Goal: Navigation & Orientation: Find specific page/section

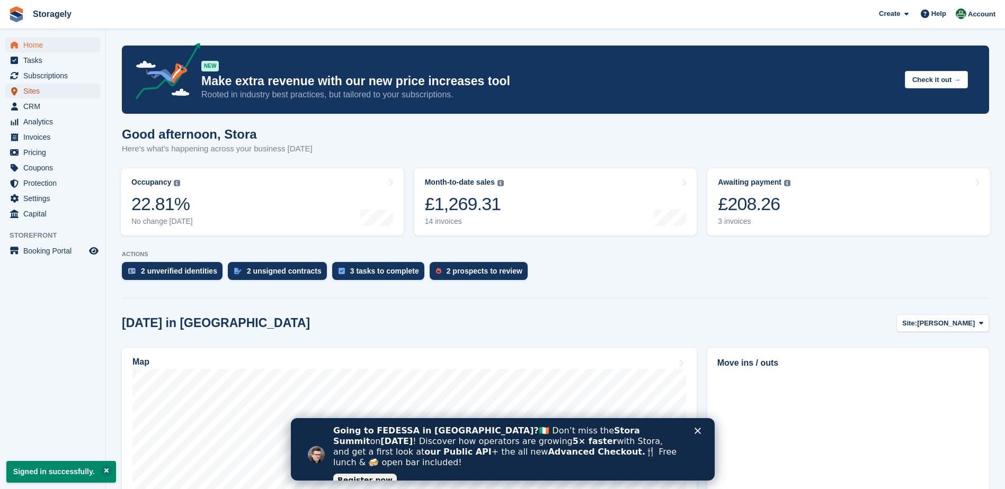
click at [42, 91] on span "Sites" at bounding box center [55, 91] width 64 height 15
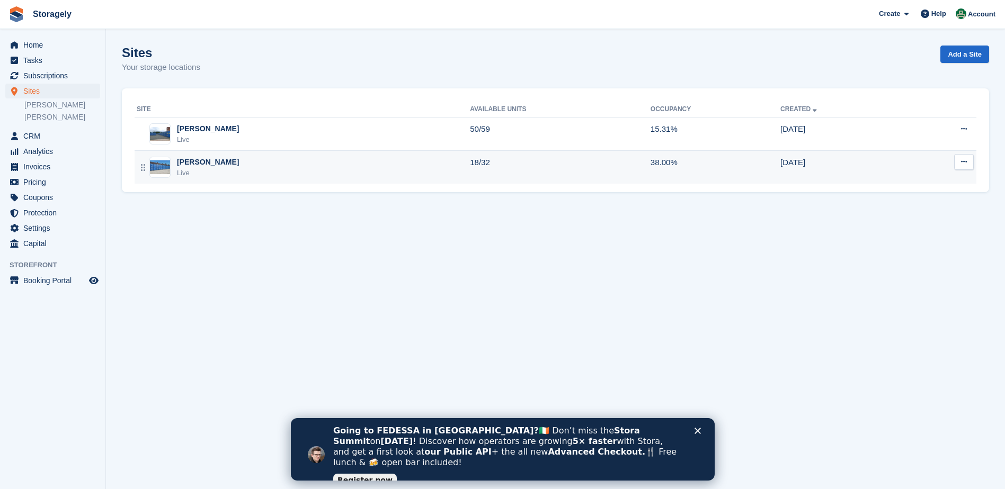
click at [470, 164] on td "18/32" at bounding box center [560, 167] width 181 height 33
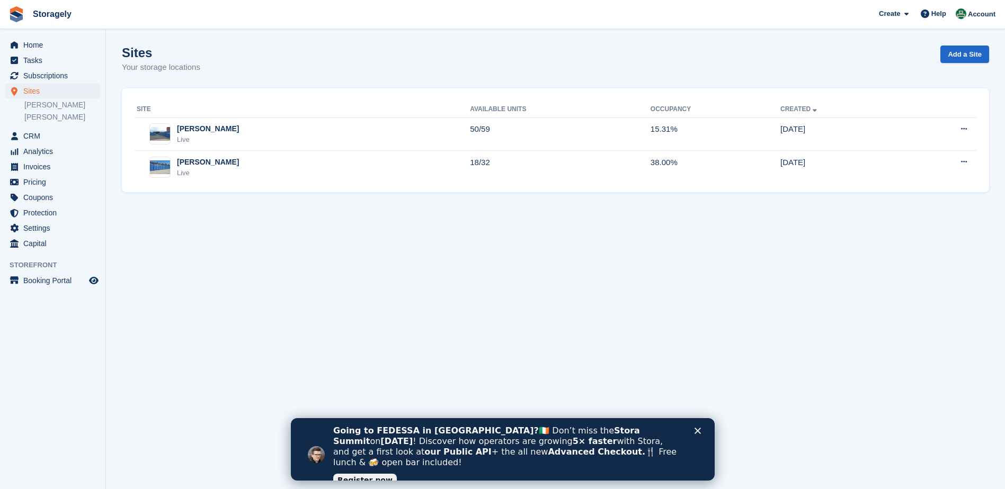
click at [704, 429] on div "Close" at bounding box center [699, 431] width 11 height 6
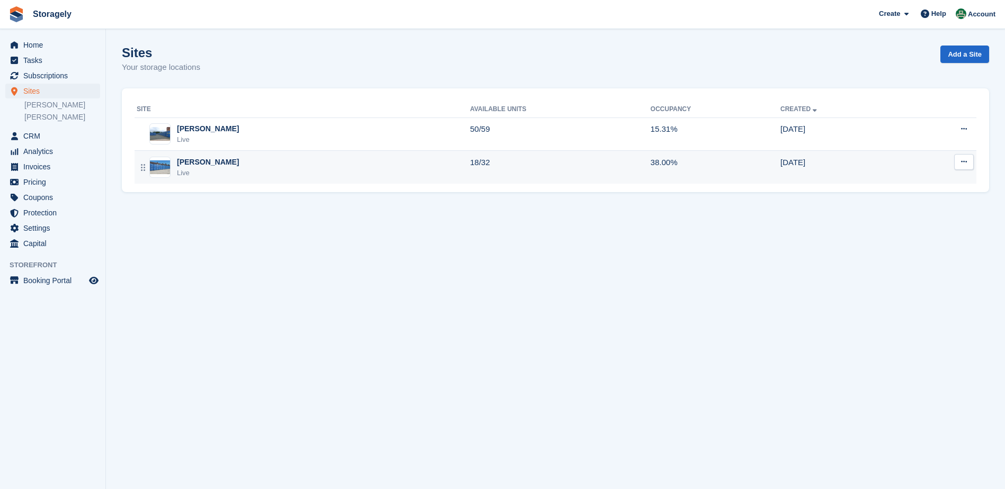
click at [961, 162] on icon at bounding box center [964, 161] width 6 height 7
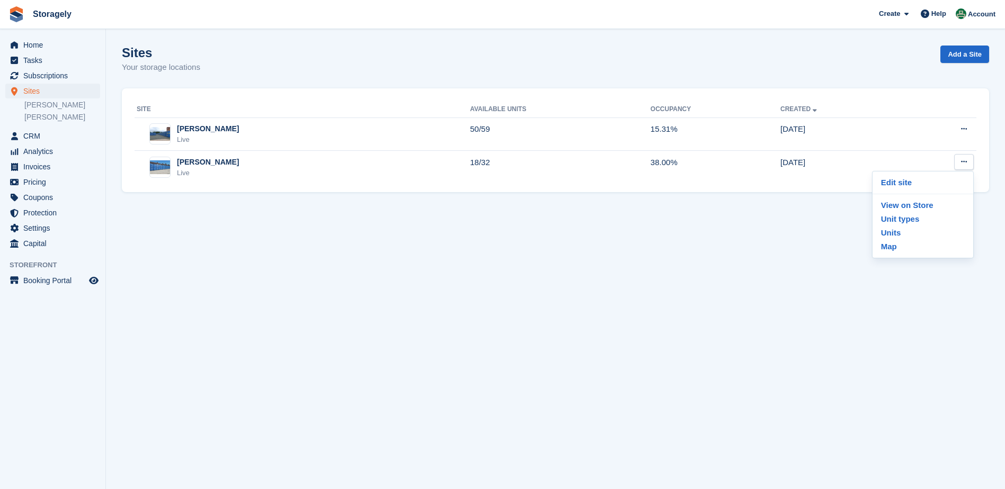
click at [663, 236] on section "Sites Your storage locations Add a Site Site Available Units Occupancy Created …" at bounding box center [555, 244] width 899 height 489
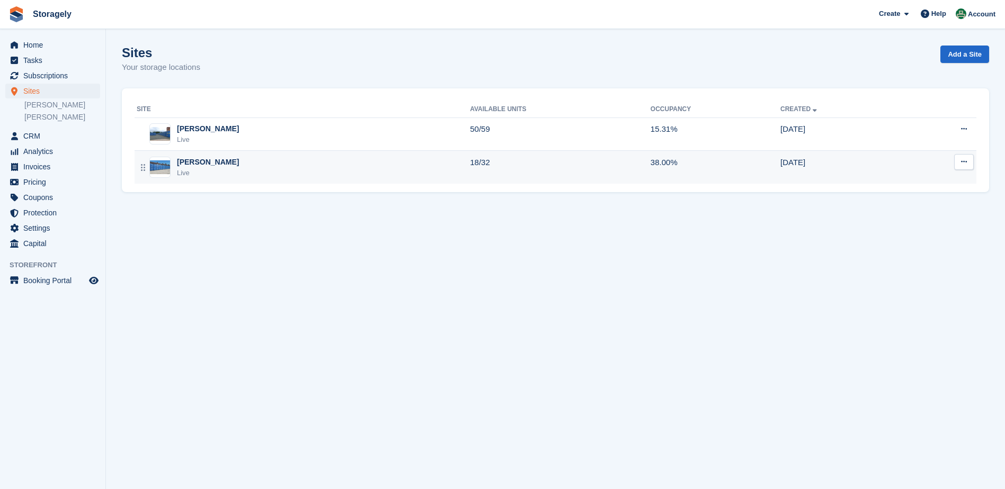
click at [285, 162] on div "Preston Live" at bounding box center [303, 168] width 333 height 22
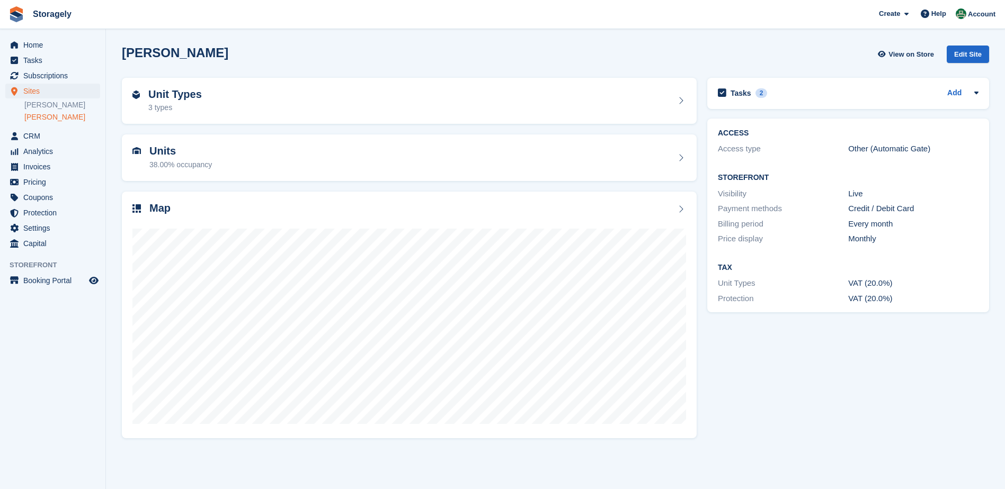
click at [662, 190] on div "Map" at bounding box center [409, 315] width 585 height 258
click at [667, 165] on div "Units 38.00% occupancy" at bounding box center [409, 157] width 554 height 25
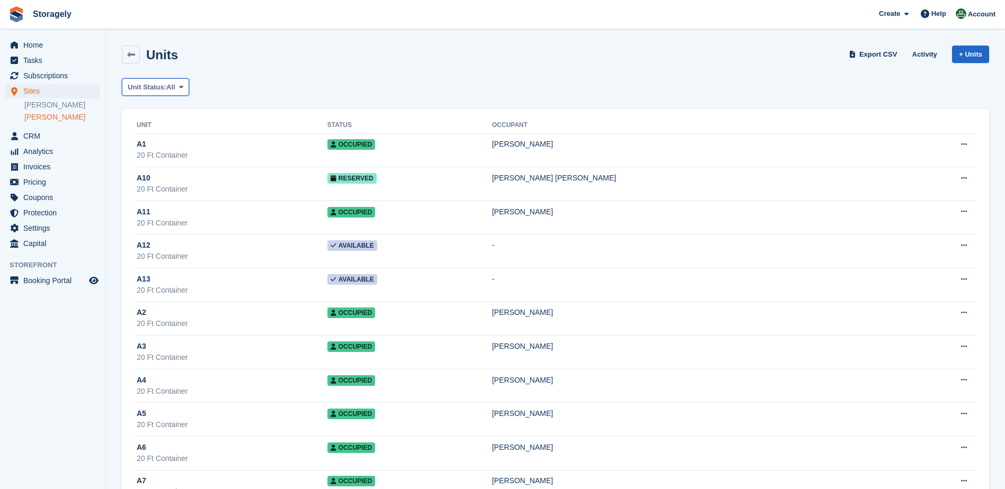
click at [175, 90] on span "All" at bounding box center [170, 87] width 9 height 11
click at [239, 84] on div "Unit Status: All All Available Reserved Occupied Overlocked Repossessed Unavail…" at bounding box center [555, 86] width 867 height 17
click at [919, 55] on link "Activity" at bounding box center [924, 54] width 33 height 17
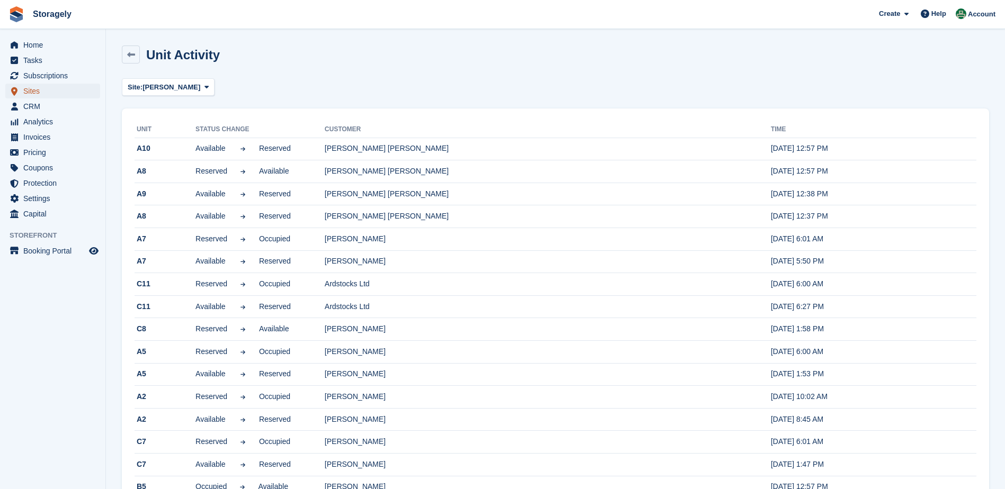
click at [30, 85] on span "Sites" at bounding box center [55, 91] width 64 height 15
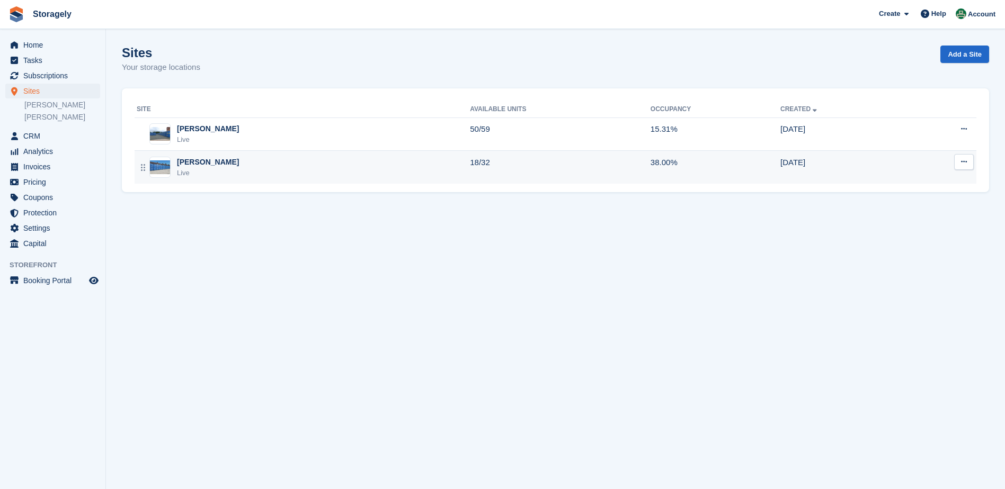
click at [780, 159] on td "06 Nov" at bounding box center [842, 167] width 124 height 33
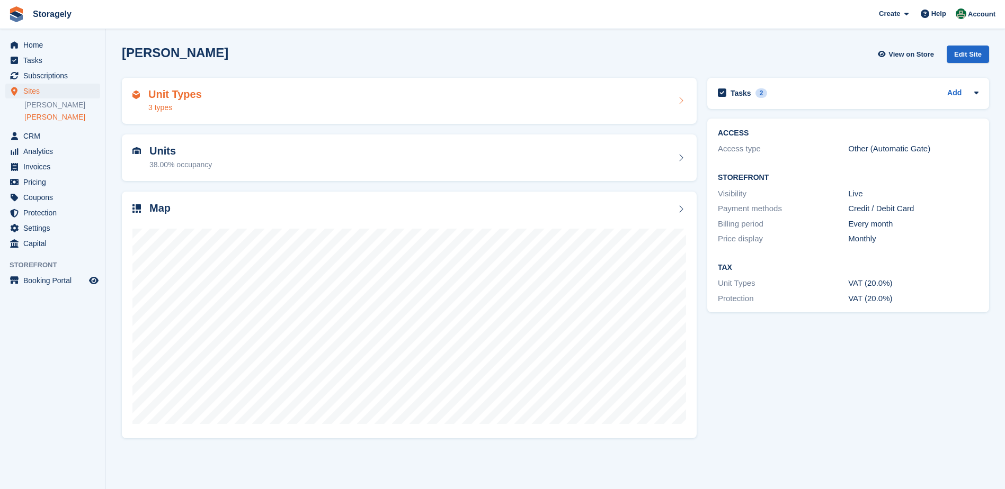
click at [652, 104] on div "Unit Types 3 types" at bounding box center [409, 100] width 554 height 25
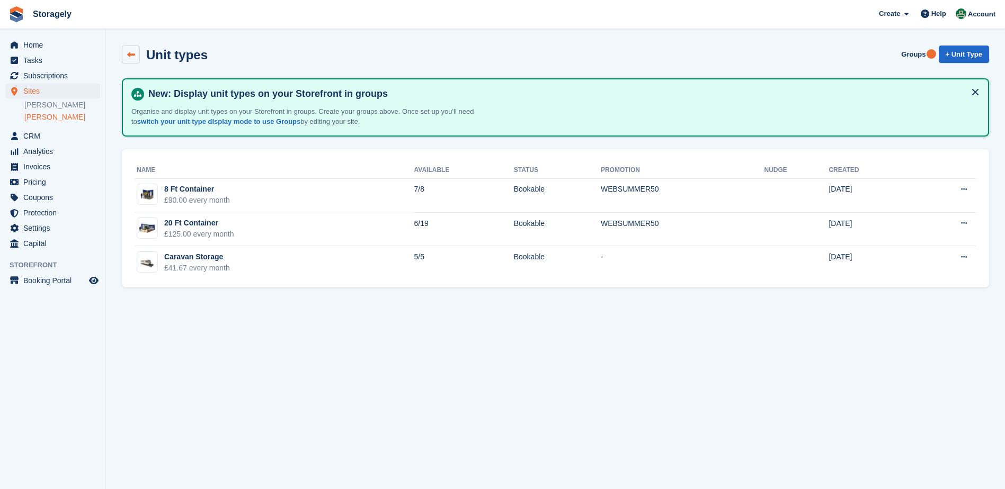
click at [132, 59] on link at bounding box center [131, 55] width 18 height 18
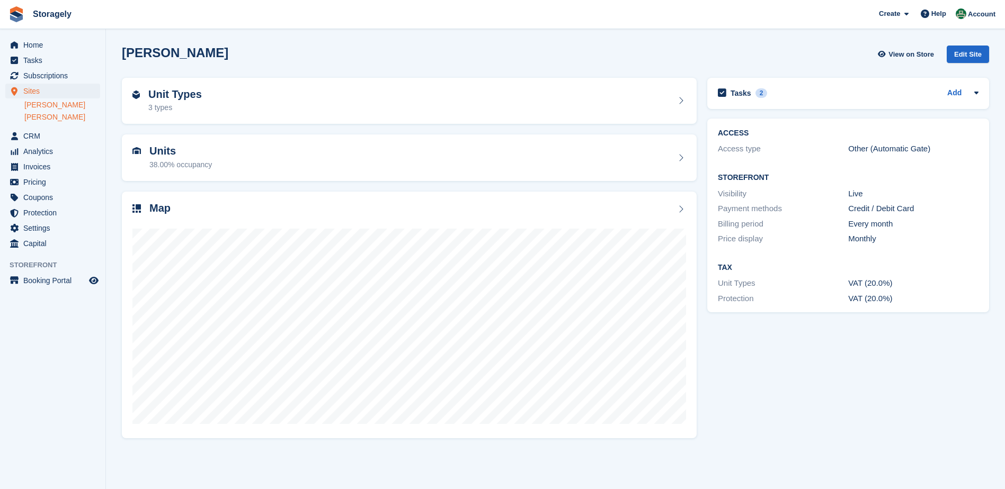
click at [69, 102] on link "[PERSON_NAME]" at bounding box center [62, 105] width 76 height 10
click at [384, 177] on div "Units 15.31% occupancy" at bounding box center [409, 158] width 575 height 47
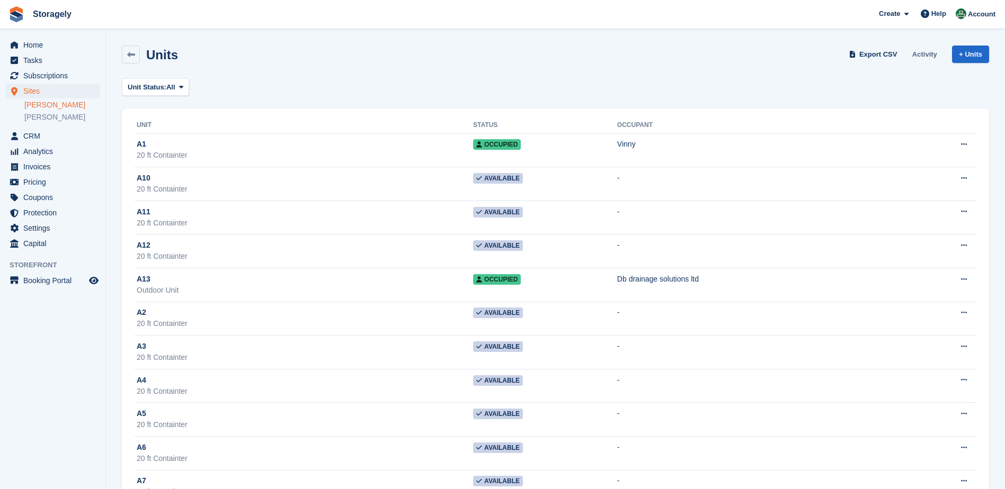
click at [917, 51] on link "Activity" at bounding box center [924, 54] width 33 height 17
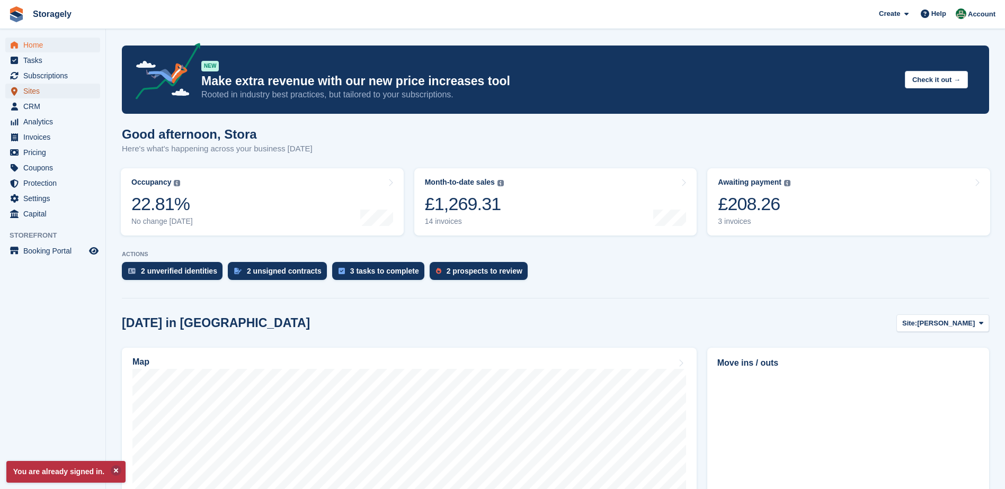
click at [54, 91] on span "Sites" at bounding box center [55, 91] width 64 height 15
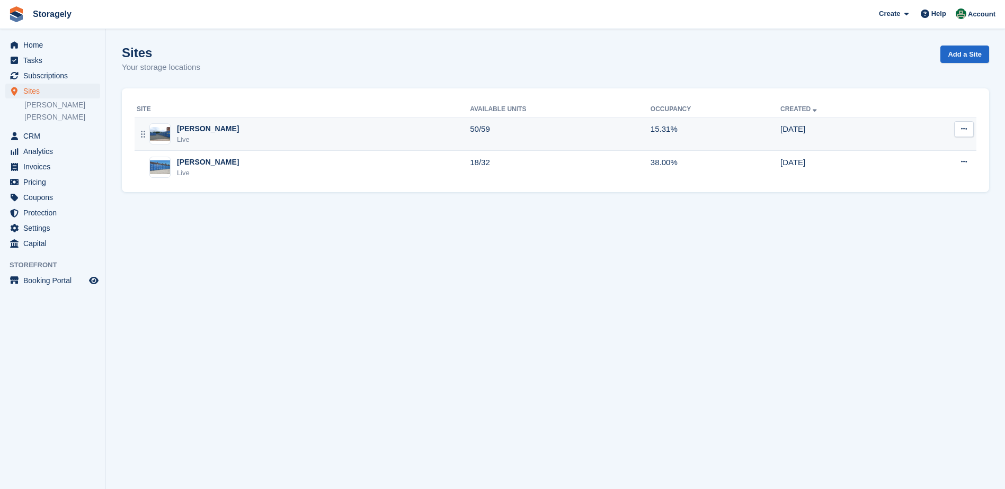
click at [225, 137] on div "Dudley Live" at bounding box center [303, 134] width 333 height 22
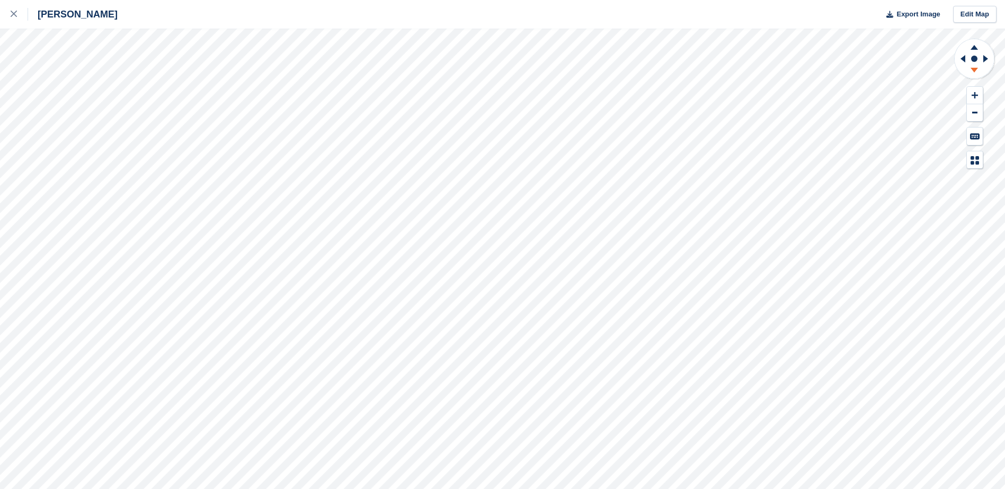
click at [975, 73] on icon at bounding box center [974, 71] width 28 height 13
click at [974, 48] on icon at bounding box center [973, 47] width 7 height 5
drag, startPoint x: 974, startPoint y: 48, endPoint x: 975, endPoint y: 68, distance: 20.7
click at [975, 68] on icon at bounding box center [973, 70] width 7 height 5
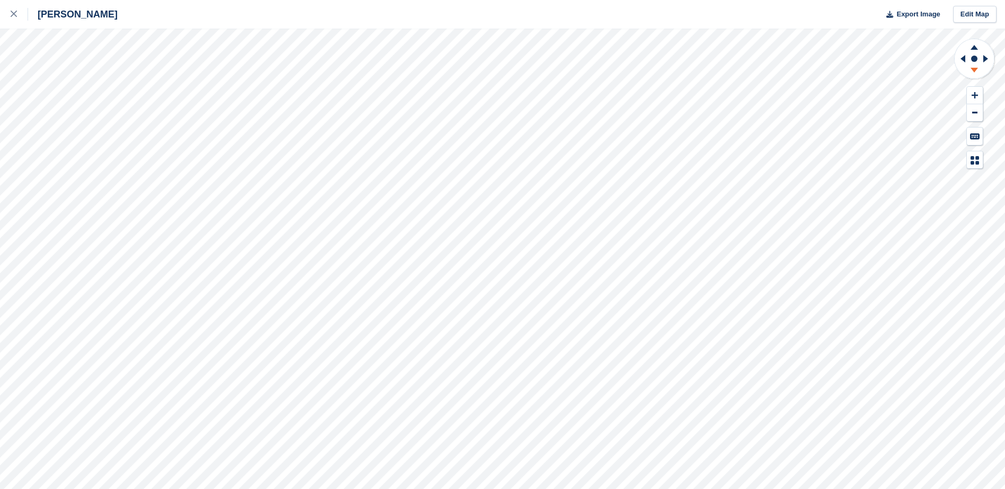
click at [975, 68] on icon at bounding box center [973, 70] width 7 height 5
click at [13, 10] on div at bounding box center [19, 14] width 17 height 13
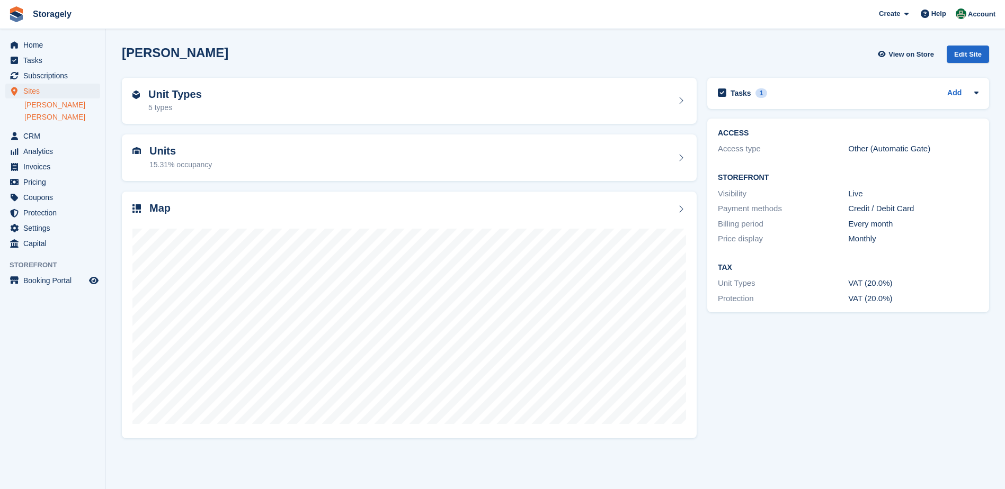
click at [59, 122] on link "Preston" at bounding box center [62, 117] width 76 height 10
